Goal: Navigation & Orientation: Find specific page/section

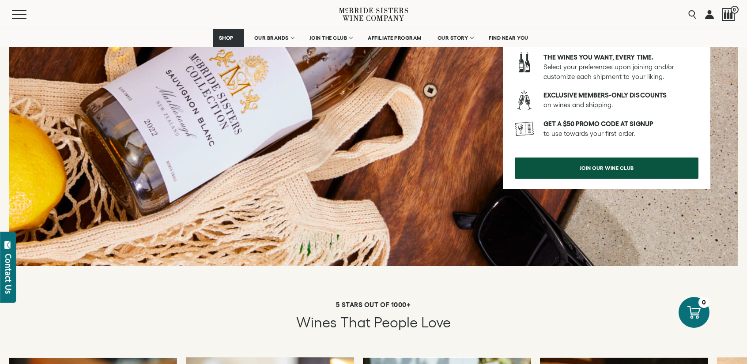
scroll to position [1169, 0]
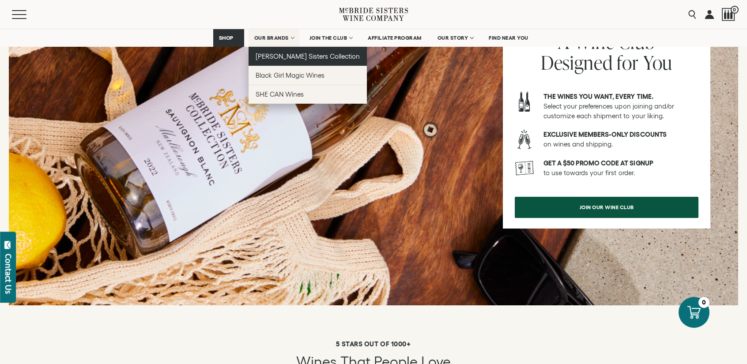
click at [283, 52] on link "[PERSON_NAME] Sisters Collection" at bounding box center [308, 56] width 119 height 19
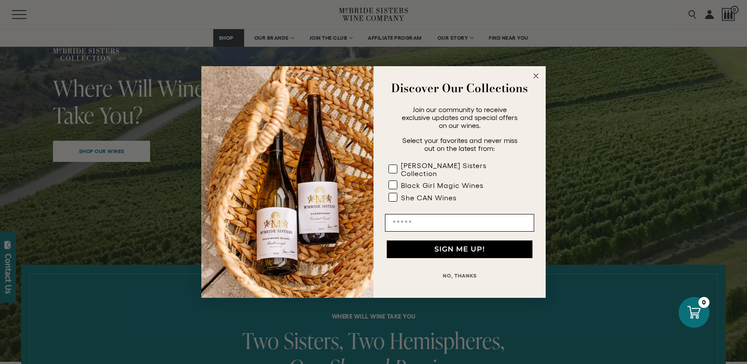
click at [534, 79] on circle "Close dialog" at bounding box center [536, 76] width 10 height 10
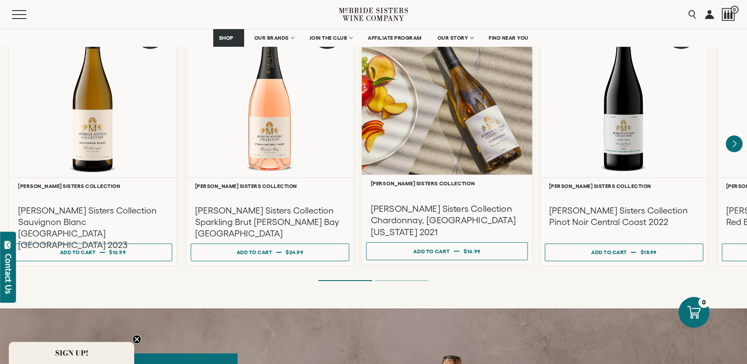
scroll to position [795, 0]
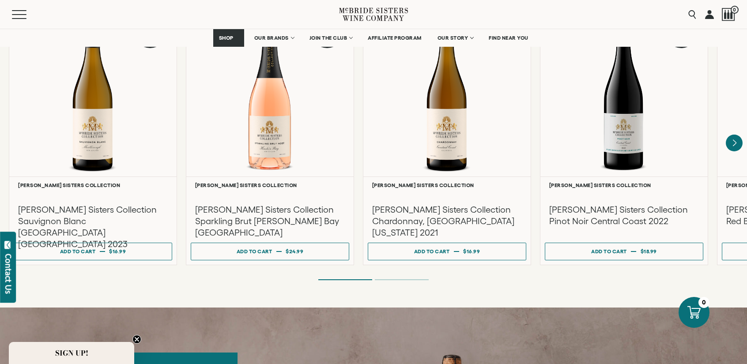
click at [405, 273] on div "[PERSON_NAME] SISTERS COLLECTION [PERSON_NAME] SISTERS COLLECTION RESERVE [PERS…" at bounding box center [373, 95] width 747 height 425
click at [405, 280] on li "Page dot 2" at bounding box center [402, 280] width 54 height 1
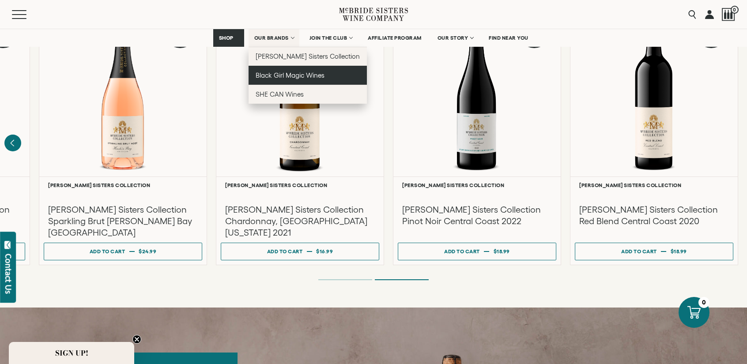
click at [286, 72] on span "Black Girl Magic Wines" at bounding box center [290, 76] width 69 height 8
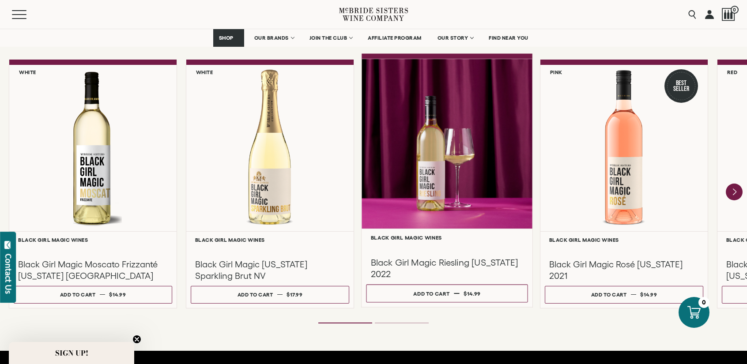
scroll to position [682, 0]
